Goal: Information Seeking & Learning: Learn about a topic

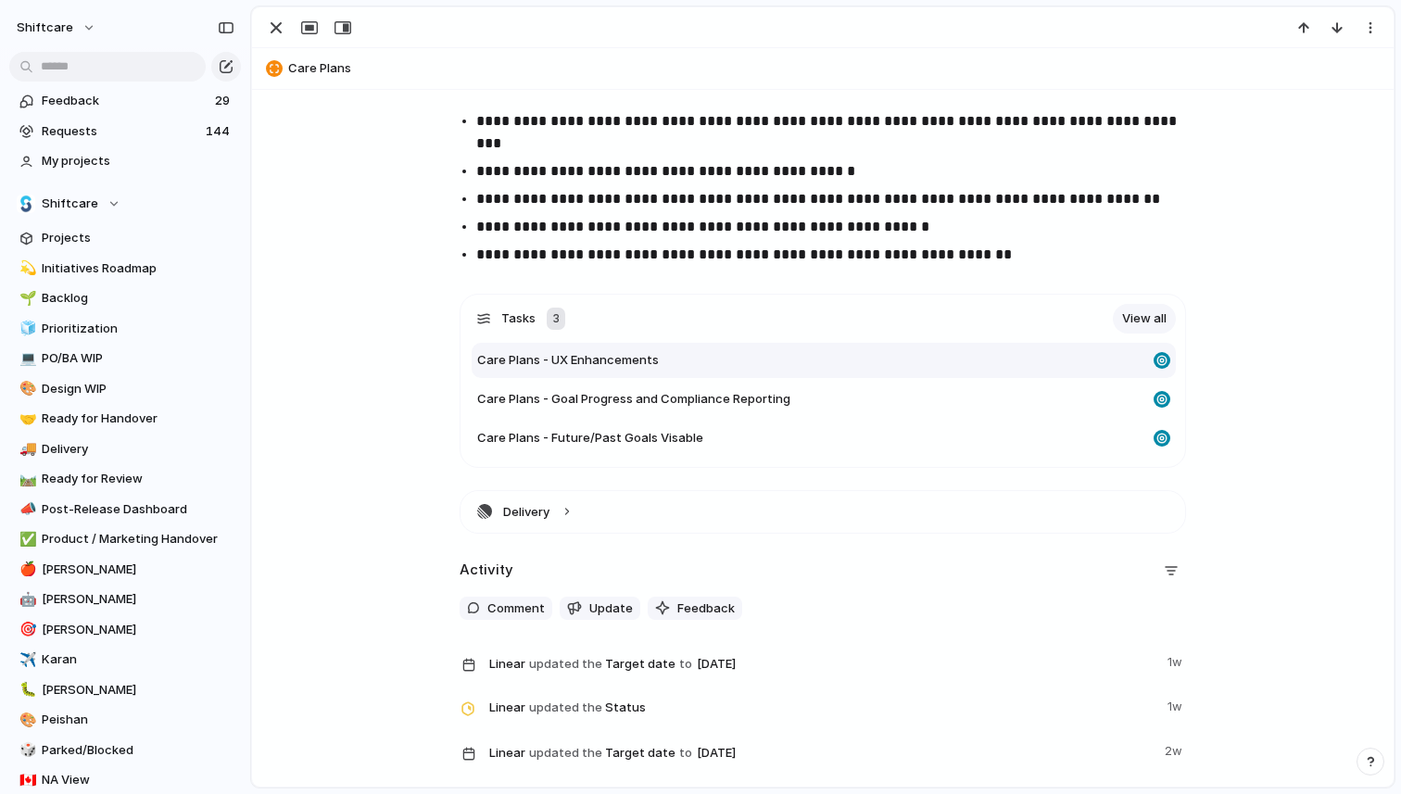
click at [651, 360] on span "Care Plans - UX Enhancements" at bounding box center [568, 360] width 182 height 19
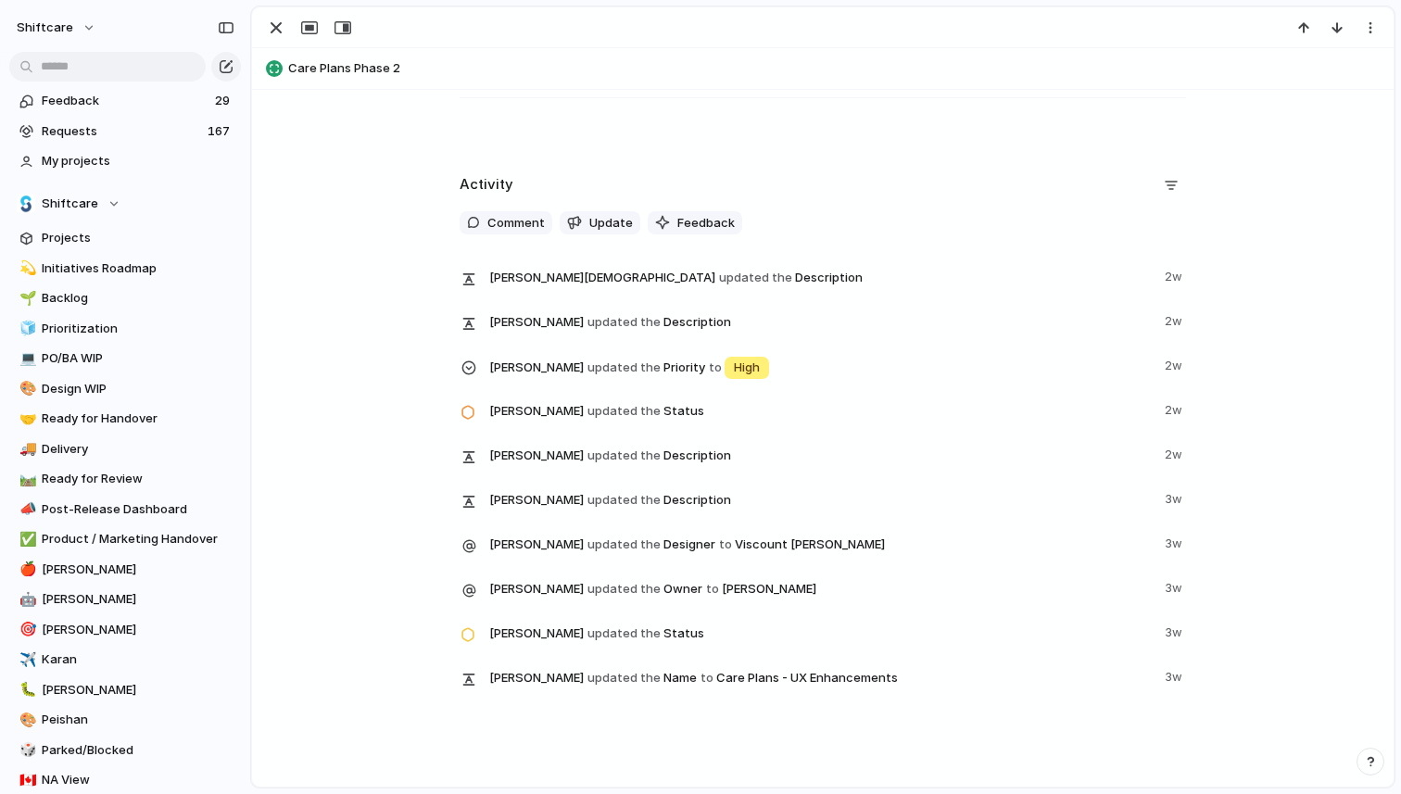
scroll to position [1649, 0]
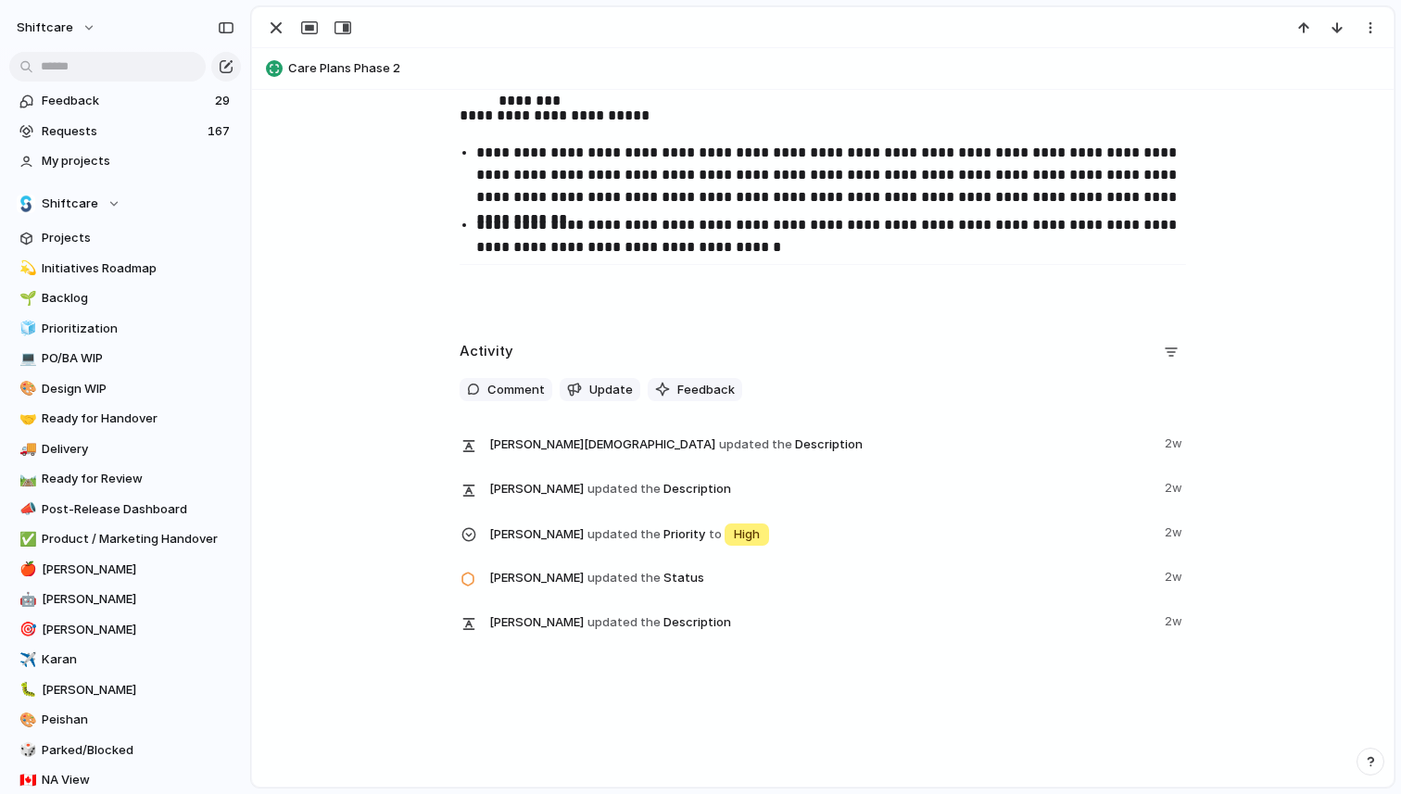
click at [637, 282] on h3 at bounding box center [823, 290] width 727 height 32
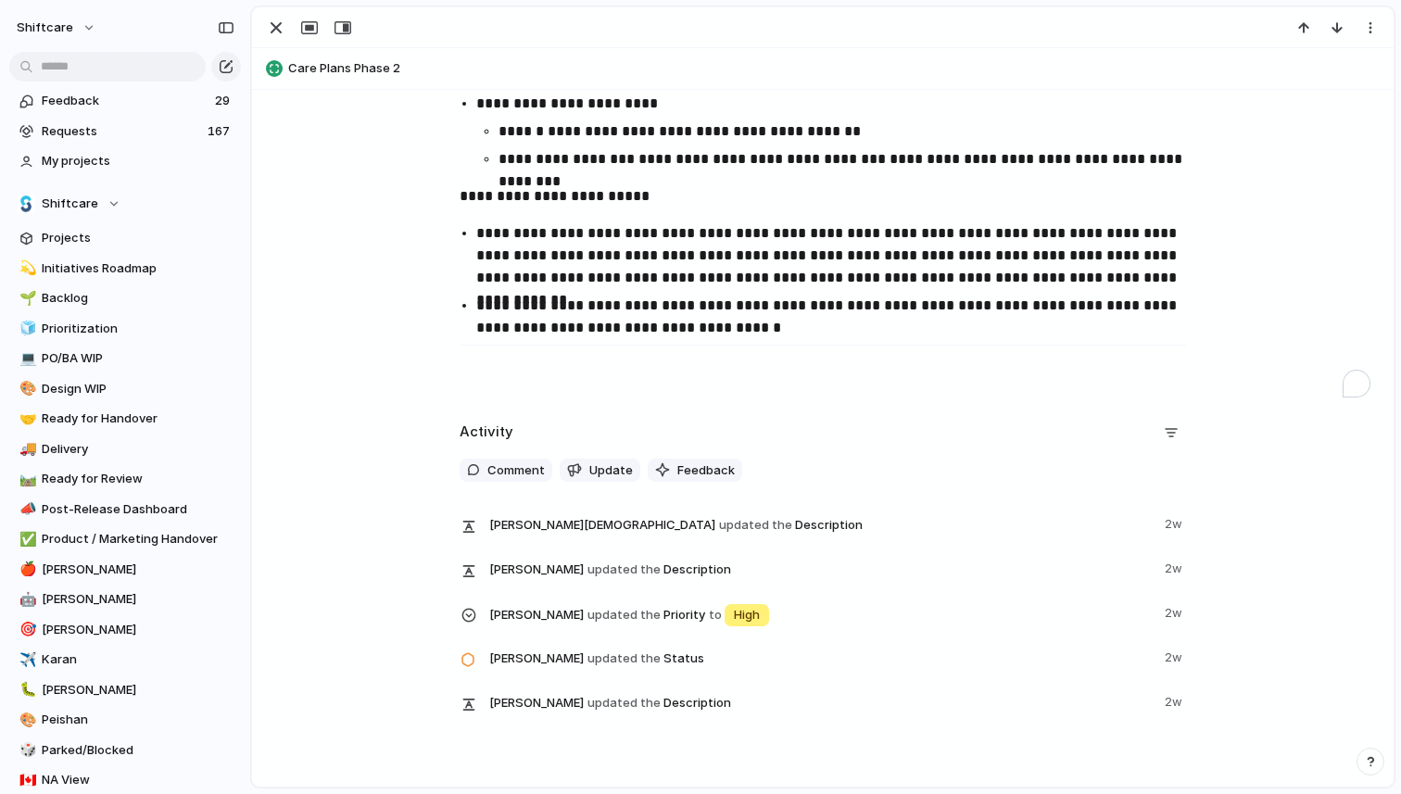
scroll to position [0, 0]
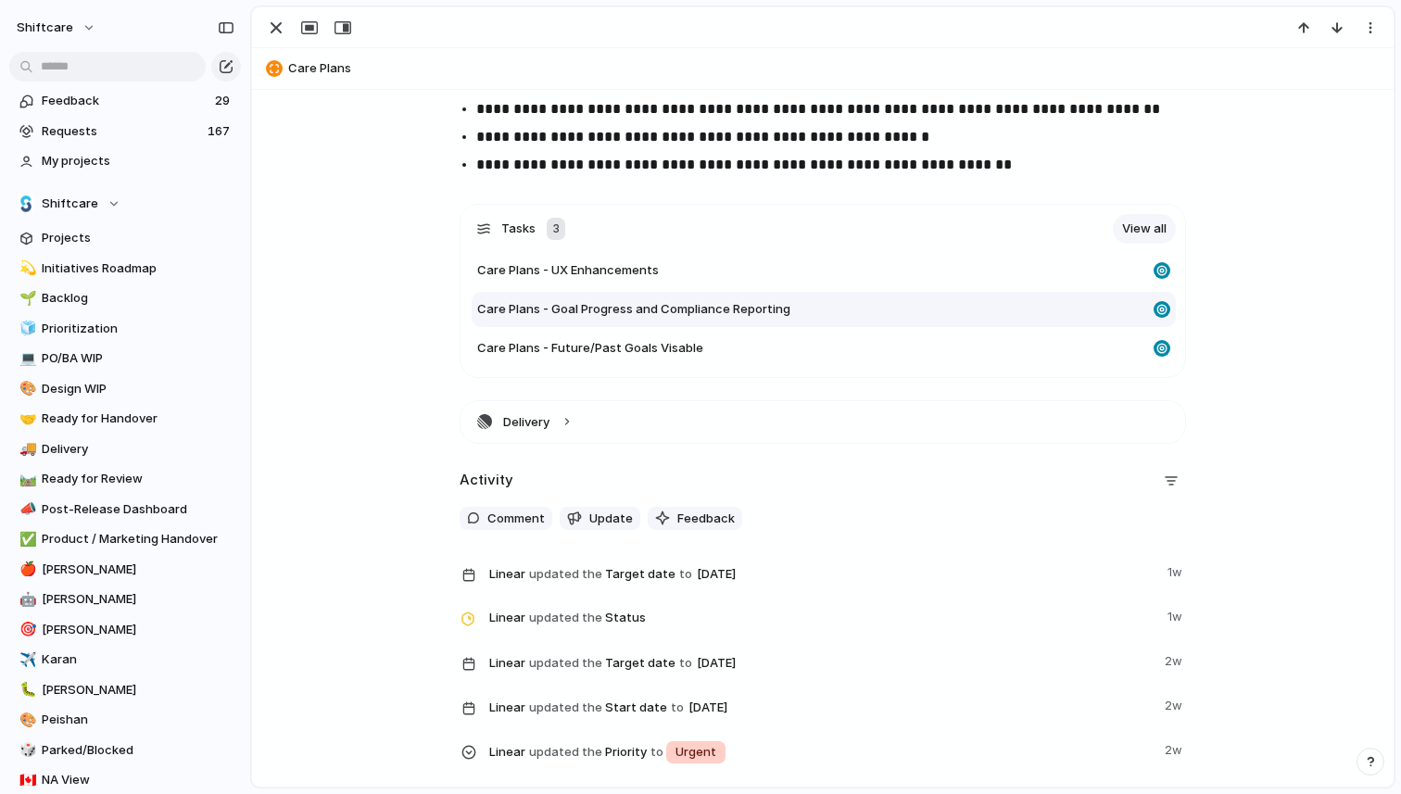
click at [614, 312] on span "Care Plans - Goal Progress and Compliance Reporting" at bounding box center [633, 309] width 313 height 19
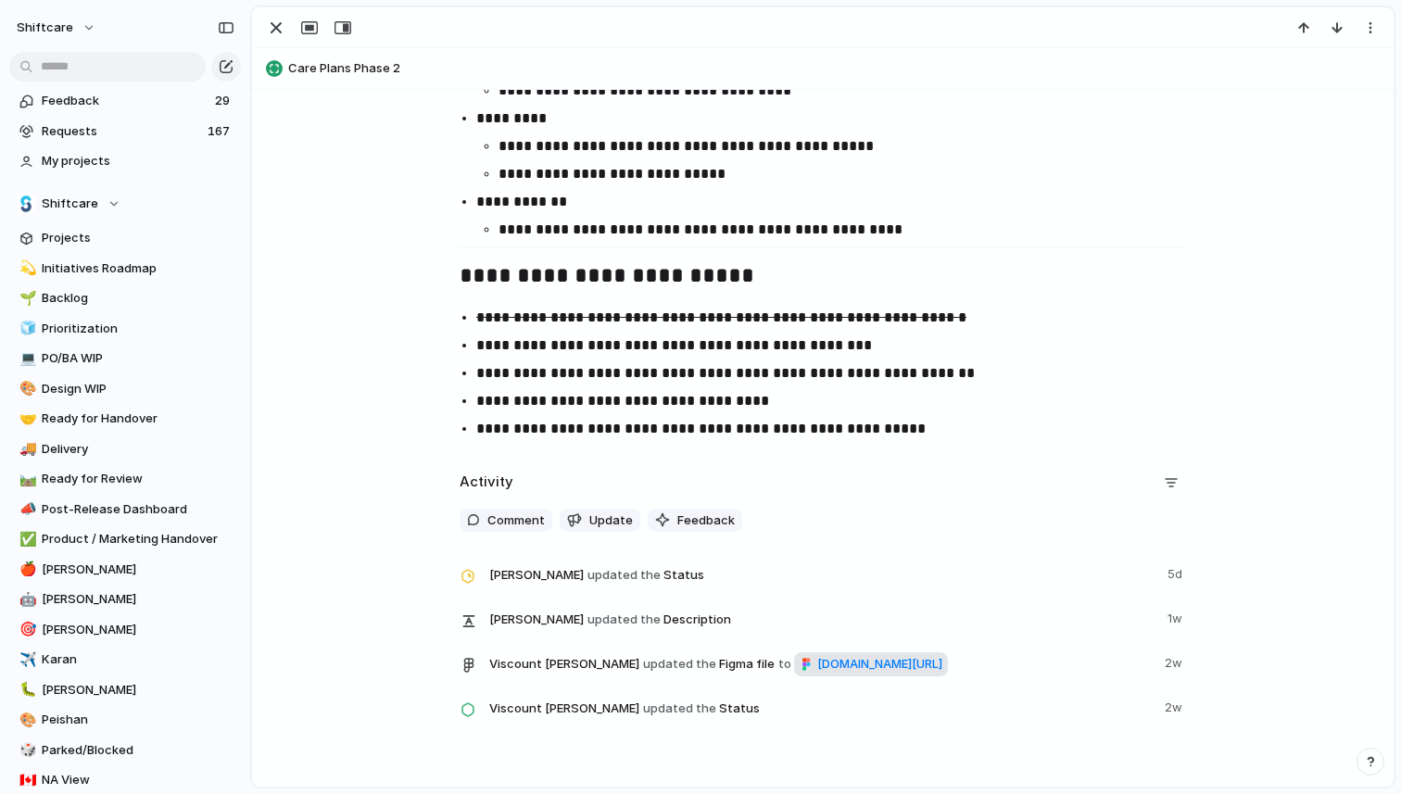
click at [817, 674] on span "[DOMAIN_NAME][URL]" at bounding box center [879, 664] width 125 height 19
